Goal: Navigation & Orientation: Find specific page/section

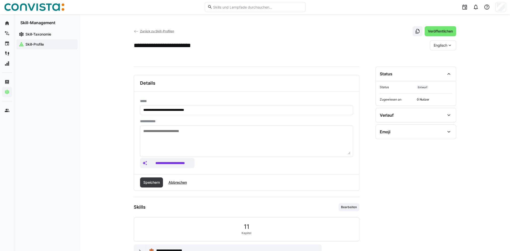
click at [0, 0] on app-navigation-label "Skill-Profile" at bounding box center [0, 0] width 0 height 0
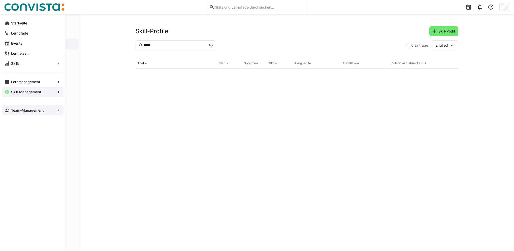
click at [0, 0] on app-navigation-label "Team-Management" at bounding box center [0, 0] width 0 height 0
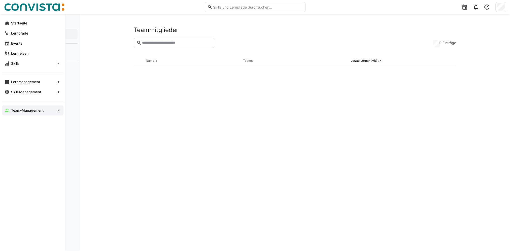
click at [0, 0] on app-navigation-label "Team-Management" at bounding box center [0, 0] width 0 height 0
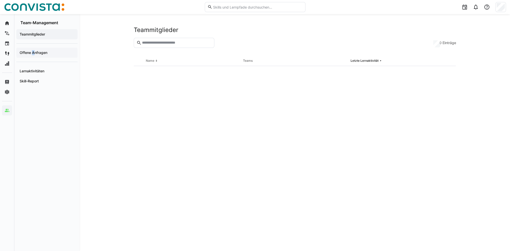
click at [33, 56] on div "Offene Anfragen" at bounding box center [46, 53] width 61 height 10
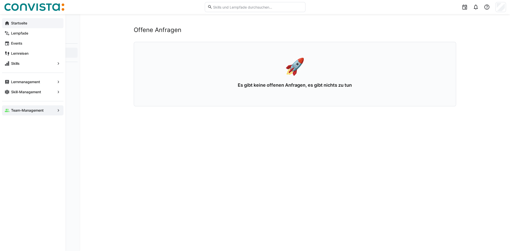
click at [8, 22] on eds-icon at bounding box center [7, 23] width 5 height 5
click at [0, 0] on app-navigation-label "Team-Management" at bounding box center [0, 0] width 0 height 0
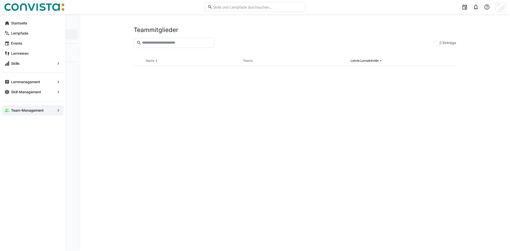
click at [0, 0] on app-navigation-label "Team-Management" at bounding box center [0, 0] width 0 height 0
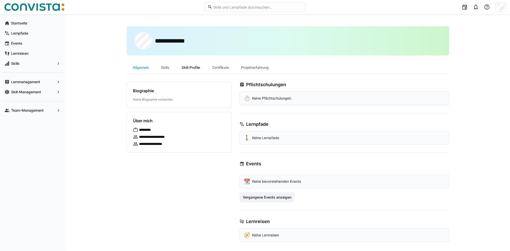
click at [190, 68] on div "Skill-Profile" at bounding box center [191, 67] width 30 height 12
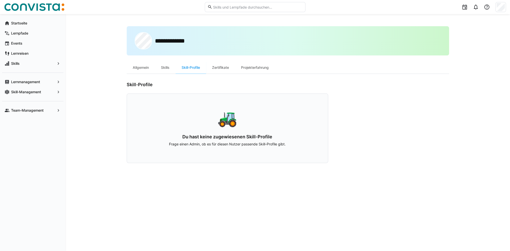
click at [202, 145] on p "Frage einen Admin, ob es für diesen Nutzer passende Skill-Profile gibt." at bounding box center [227, 144] width 169 height 5
drag, startPoint x: 178, startPoint y: 144, endPoint x: 183, endPoint y: 145, distance: 4.8
click at [179, 144] on p "Frage einen Admin, ob es für diesen Nutzer passende Skill-Profile gibt." at bounding box center [227, 144] width 169 height 5
click at [183, 145] on p "Frage einen Admin, ob es für diesen Nutzer passende Skill-Profile gibt." at bounding box center [227, 144] width 169 height 5
